Goal: Task Accomplishment & Management: Manage account settings

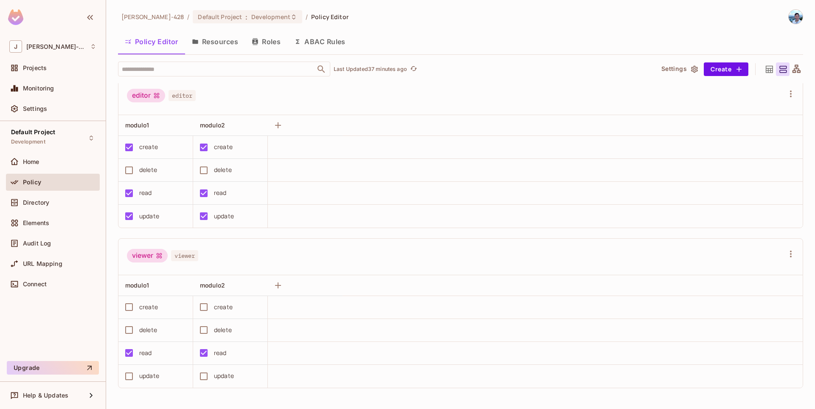
scroll to position [0, 0]
click at [770, 397] on button "Save Changes" at bounding box center [782, 396] width 52 height 14
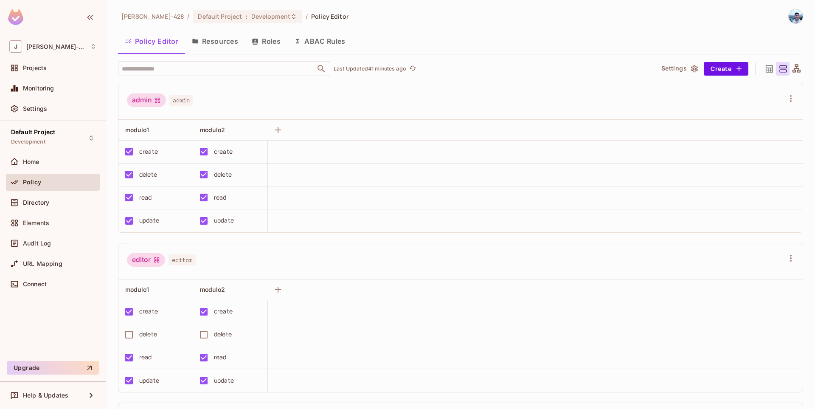
scroll to position [0, 0]
click at [226, 45] on button "Resources" at bounding box center [215, 41] width 60 height 21
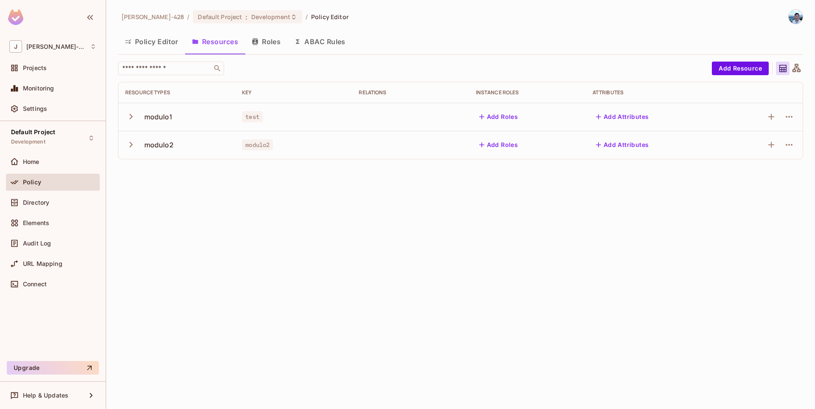
click at [134, 117] on icon "button" at bounding box center [130, 116] width 11 height 11
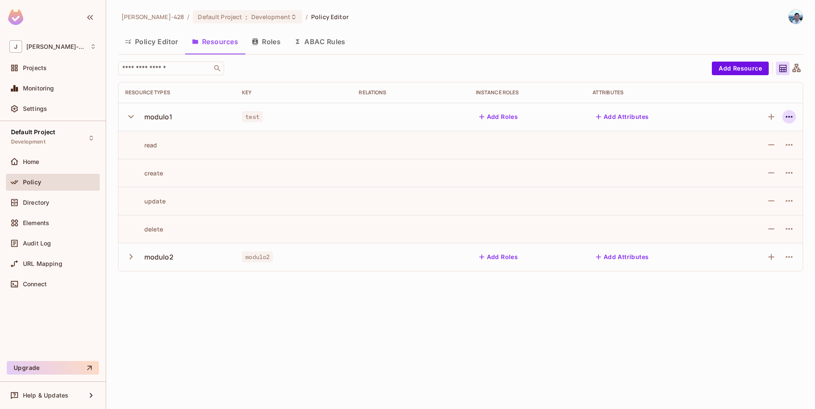
click at [790, 115] on icon "button" at bounding box center [789, 117] width 10 height 10
click at [762, 155] on span "Edit Resource" at bounding box center [751, 150] width 45 height 14
click at [788, 115] on icon "button" at bounding box center [789, 117] width 10 height 10
click at [753, 148] on div "Edit Resource" at bounding box center [752, 150] width 40 height 8
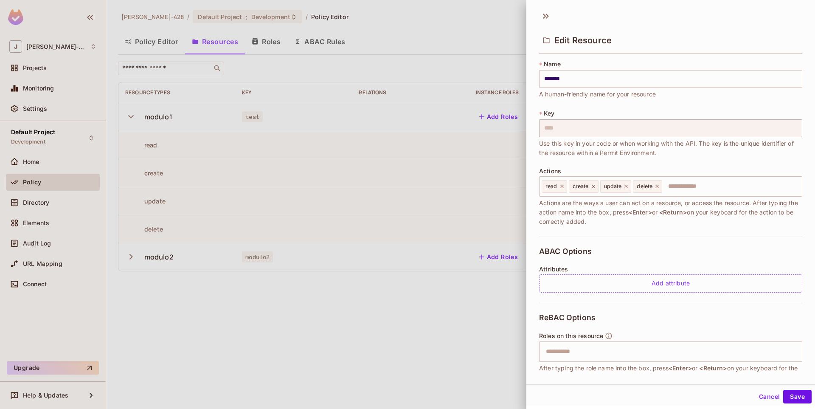
click at [769, 398] on button "Cancel" at bounding box center [769, 396] width 28 height 14
